Goal: Information Seeking & Learning: Learn about a topic

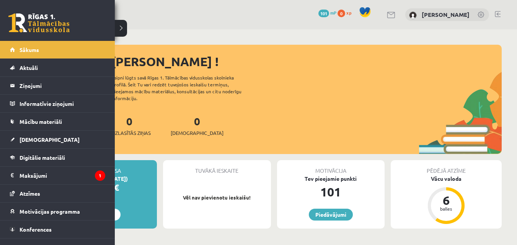
click at [32, 23] on link at bounding box center [38, 22] width 61 height 19
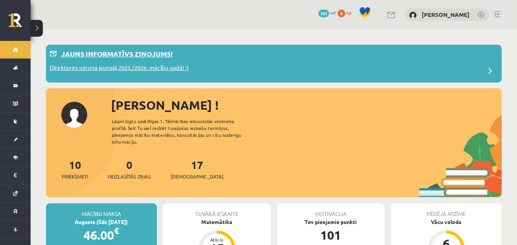
click at [111, 53] on p "Jauns informatīvs ziņojums!" at bounding box center [116, 54] width 111 height 10
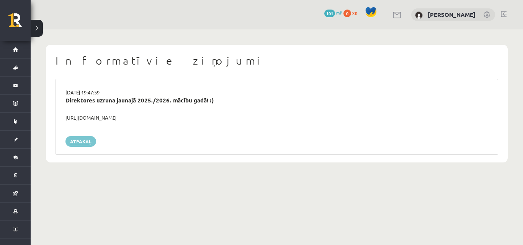
click at [83, 146] on link "Atpakaļ" at bounding box center [80, 141] width 31 height 11
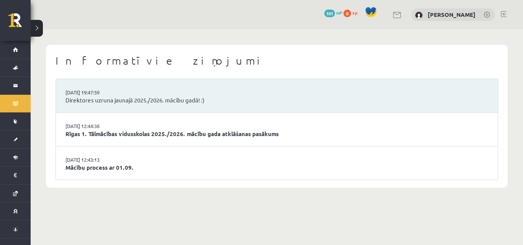
click at [41, 28] on button at bounding box center [37, 28] width 12 height 17
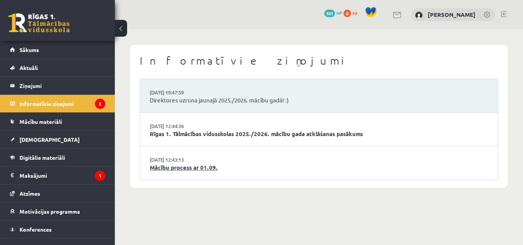
click at [171, 167] on link "Mācību process ar 01.09." at bounding box center [319, 167] width 338 height 9
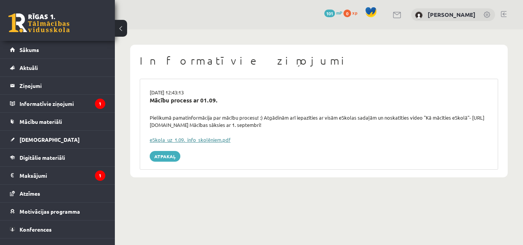
click at [171, 142] on link "eSkola_uz_1.09._info_skolēniem.pdf" at bounding box center [190, 140] width 81 height 7
click at [50, 106] on legend "Informatīvie ziņojumi 1" at bounding box center [63, 104] width 86 height 18
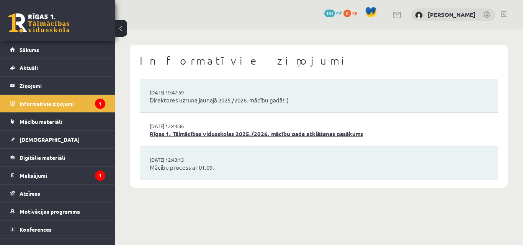
click at [252, 132] on link "Rīgas 1. Tālmācības vidusskolas 2025./2026. mācību gada atklāšanas pasākums" at bounding box center [319, 134] width 338 height 9
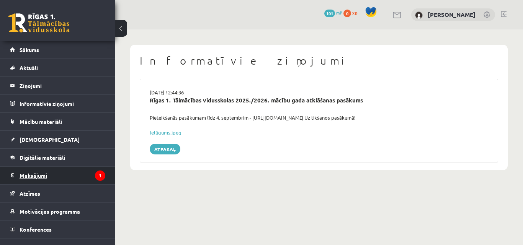
click at [31, 176] on legend "Maksājumi 1" at bounding box center [63, 176] width 86 height 18
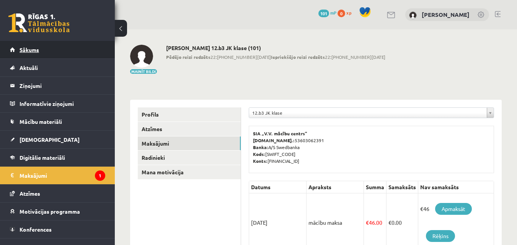
click at [57, 50] on link "Sākums" at bounding box center [57, 50] width 95 height 18
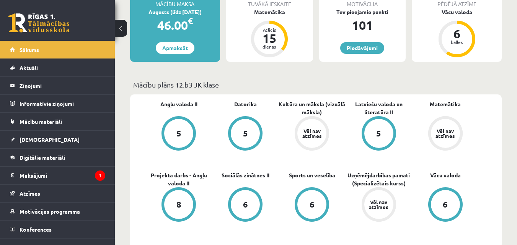
scroll to position [115, 0]
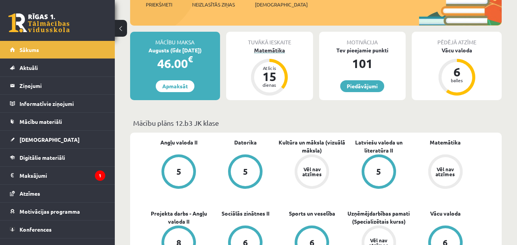
click at [271, 50] on div "Matemātika" at bounding box center [269, 50] width 87 height 8
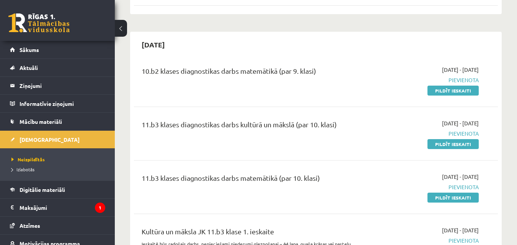
scroll to position [536, 0]
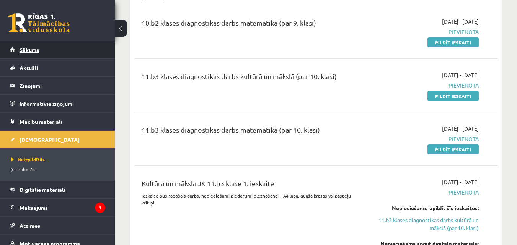
click at [38, 47] on span "Sākums" at bounding box center [30, 49] width 20 height 7
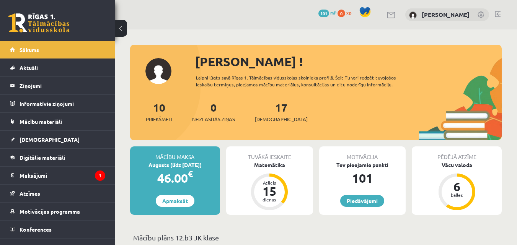
click at [158, 73] on div "[PERSON_NAME] ! Laipni lūgts savā Rīgas 1. Tālmācības vidusskolas skolnieka pro…" at bounding box center [315, 96] width 371 height 88
click at [269, 106] on link "17 Ieskaites" at bounding box center [281, 112] width 53 height 23
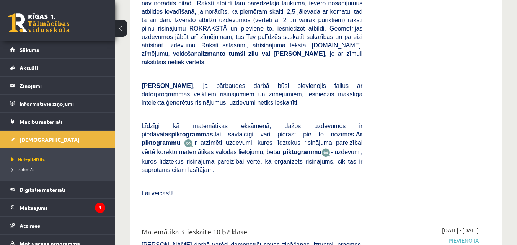
scroll to position [1607, 0]
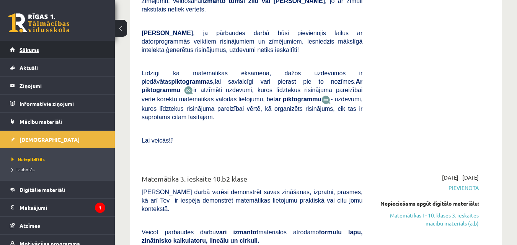
click at [19, 47] on link "Sākums" at bounding box center [57, 50] width 95 height 18
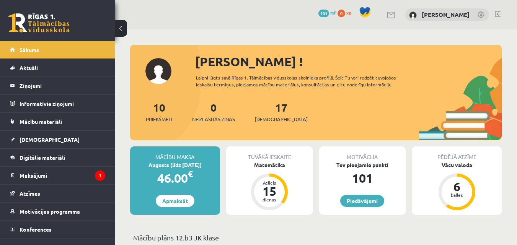
scroll to position [38, 0]
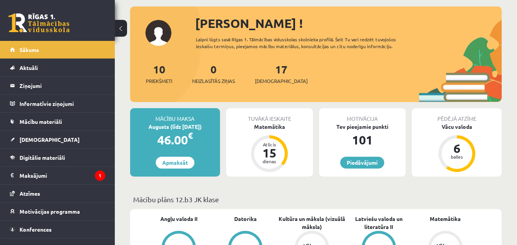
click at [213, 25] on div "[PERSON_NAME] !" at bounding box center [348, 23] width 306 height 18
click at [164, 33] on div "[PERSON_NAME] ! Laipni lūgts savā Rīgas 1. Tālmācības vidusskolas skolnieka pro…" at bounding box center [315, 58] width 371 height 88
click at [164, 33] on div "Sveika, Rita ! Laipni lūgts savā Rīgas 1. Tālmācības vidusskolas skolnieka prof…" at bounding box center [315, 58] width 371 height 88
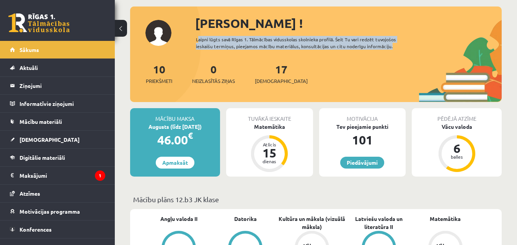
click at [164, 33] on div "Sveika, Rita ! Laipni lūgts savā Rīgas 1. Tālmācības vidusskolas skolnieka prof…" at bounding box center [315, 58] width 371 height 88
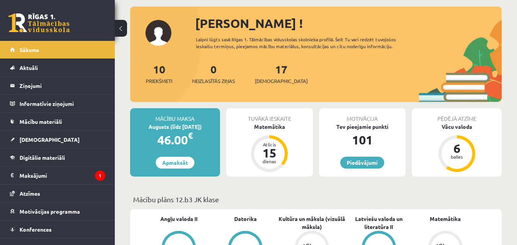
click at [271, 21] on div "Sveika, Rita !" at bounding box center [348, 23] width 306 height 18
click at [238, 24] on div "Sveika, Rita !" at bounding box center [348, 23] width 306 height 18
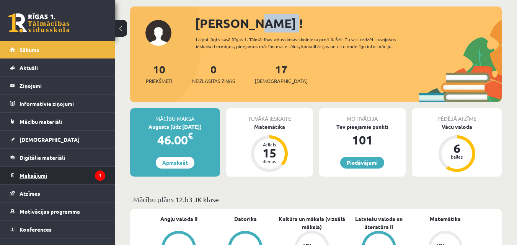
scroll to position [11, 0]
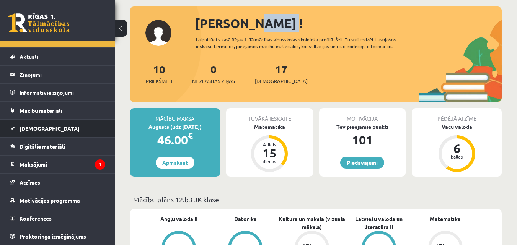
click at [46, 127] on link "[DEMOGRAPHIC_DATA]" at bounding box center [57, 129] width 95 height 18
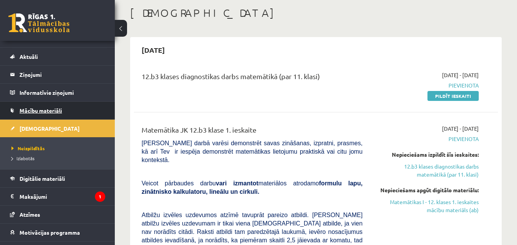
click at [51, 111] on span "Mācību materiāli" at bounding box center [41, 110] width 42 height 7
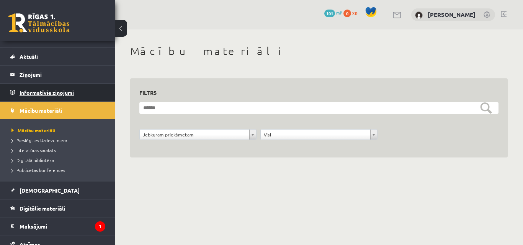
click at [57, 92] on legend "Informatīvie ziņojumi 0" at bounding box center [63, 93] width 86 height 18
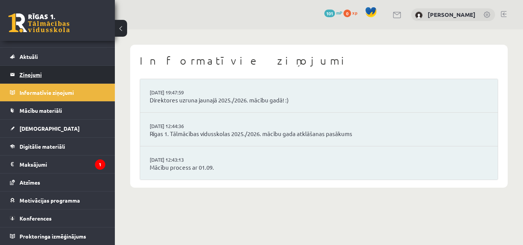
click at [58, 75] on legend "Ziņojumi 0" at bounding box center [63, 75] width 86 height 18
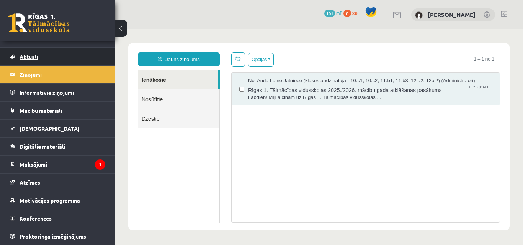
click at [57, 59] on link "Aktuāli" at bounding box center [57, 57] width 95 height 18
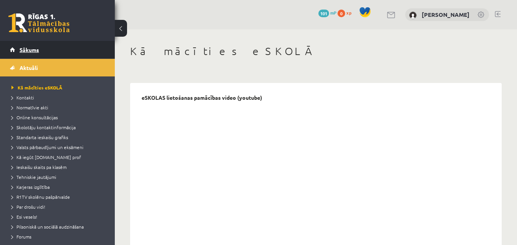
click at [59, 51] on link "Sākums" at bounding box center [57, 50] width 95 height 18
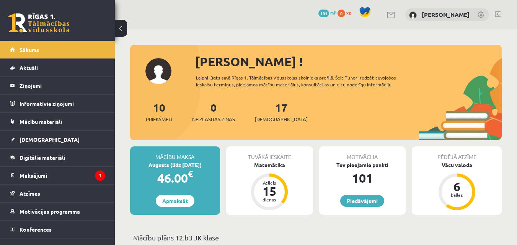
click at [417, 16] on img at bounding box center [413, 15] width 8 height 8
click at [434, 16] on link "[PERSON_NAME]" at bounding box center [446, 15] width 48 height 8
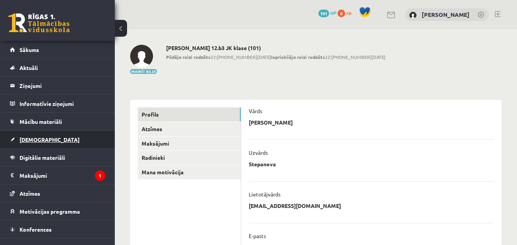
click at [39, 138] on span "[DEMOGRAPHIC_DATA]" at bounding box center [50, 139] width 60 height 7
